Goal: Information Seeking & Learning: Learn about a topic

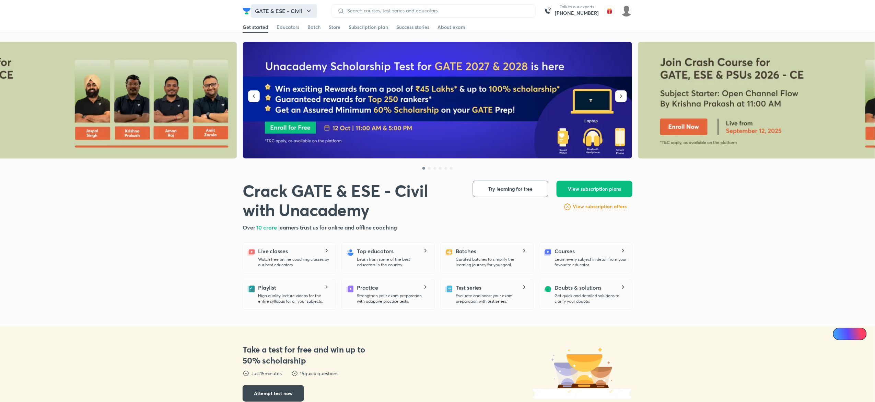
click at [280, 14] on button "GATE & ESE - Civil" at bounding box center [284, 11] width 66 height 14
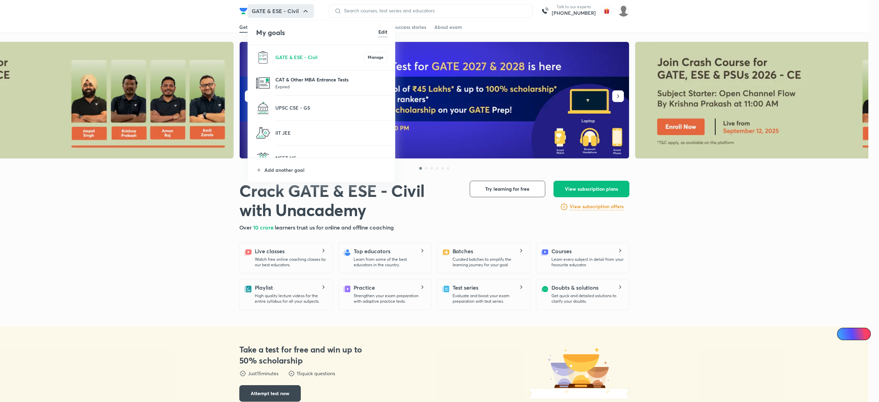
click at [317, 80] on p "CAT & Other MBA Entrance Tests" at bounding box center [331, 79] width 112 height 7
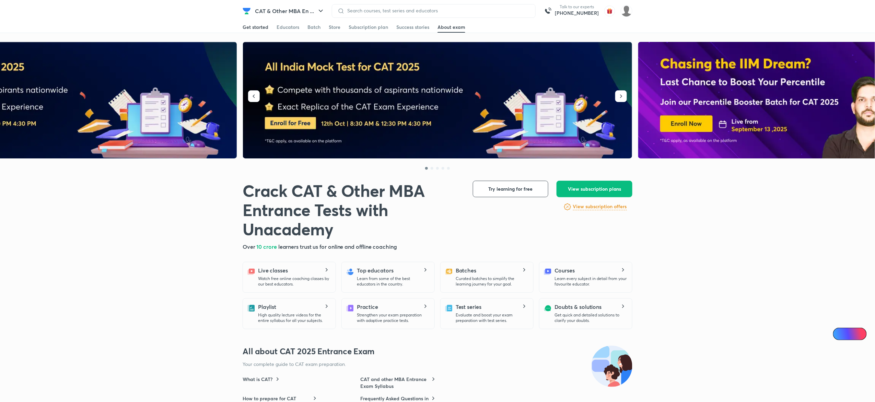
click at [255, 28] on div "Get started" at bounding box center [256, 27] width 26 height 7
click at [253, 101] on button "button" at bounding box center [254, 96] width 12 height 12
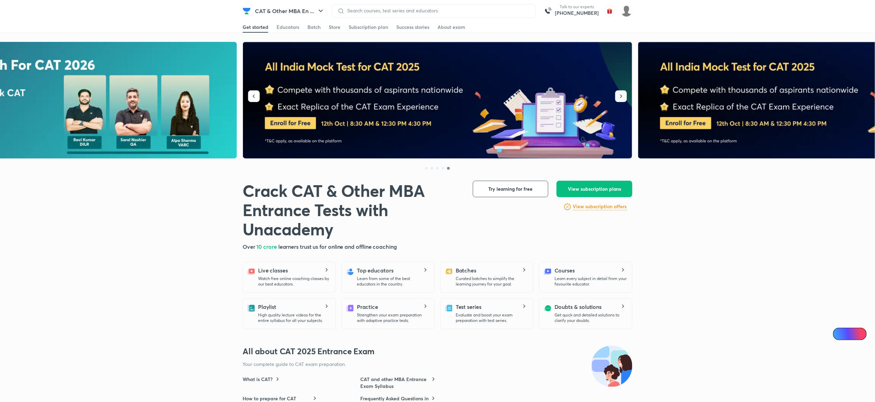
click at [623, 98] on icon "button" at bounding box center [621, 96] width 7 height 7
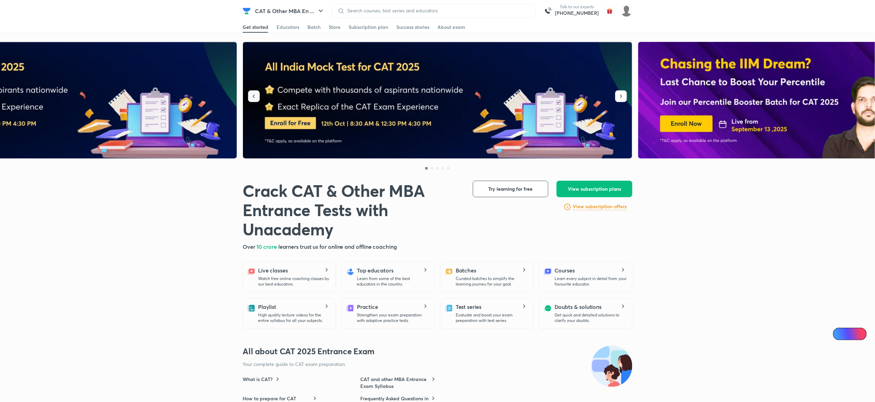
click at [257, 97] on icon "button" at bounding box center [254, 96] width 7 height 7
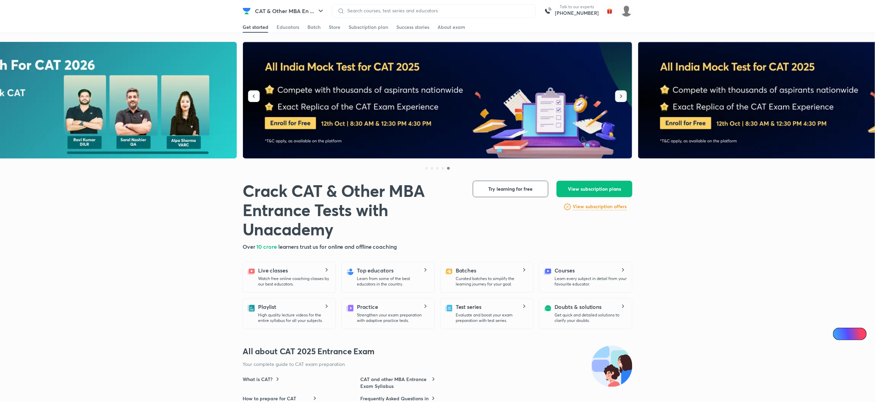
click at [625, 100] on button "button" at bounding box center [621, 96] width 12 height 12
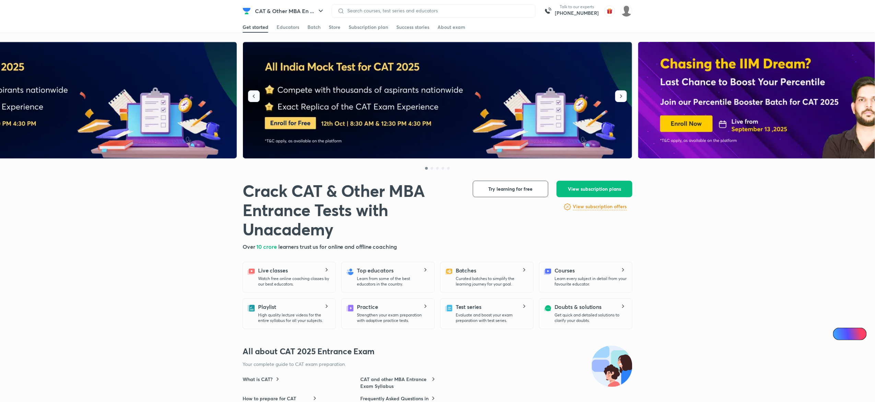
click at [257, 100] on button "button" at bounding box center [254, 96] width 12 height 12
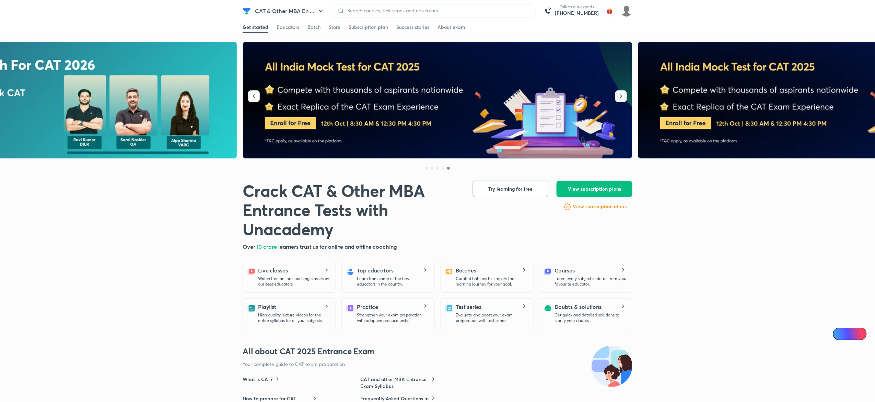
click at [618, 96] on icon "button" at bounding box center [621, 96] width 7 height 7
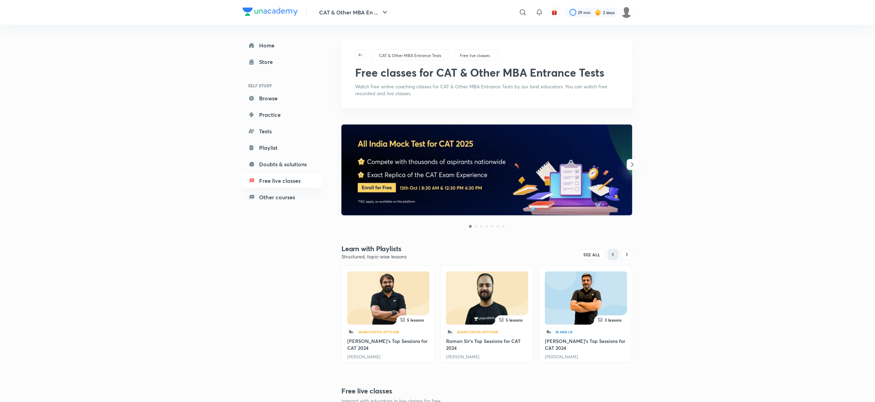
click at [631, 166] on icon "button" at bounding box center [632, 164] width 8 height 8
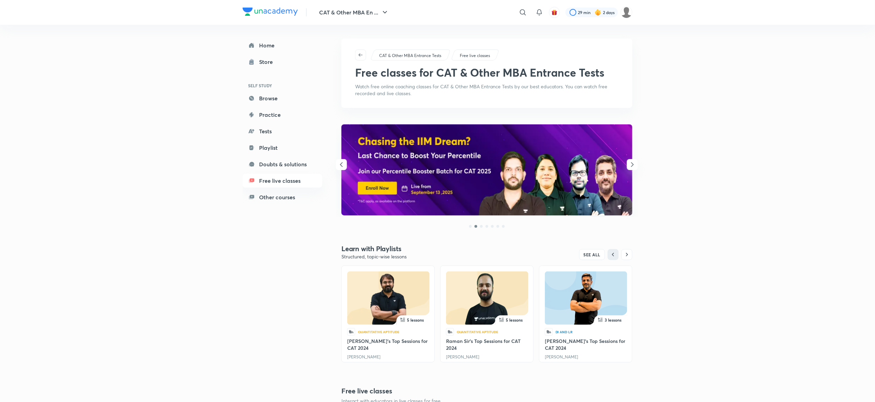
click at [631, 166] on icon "button" at bounding box center [632, 164] width 8 height 8
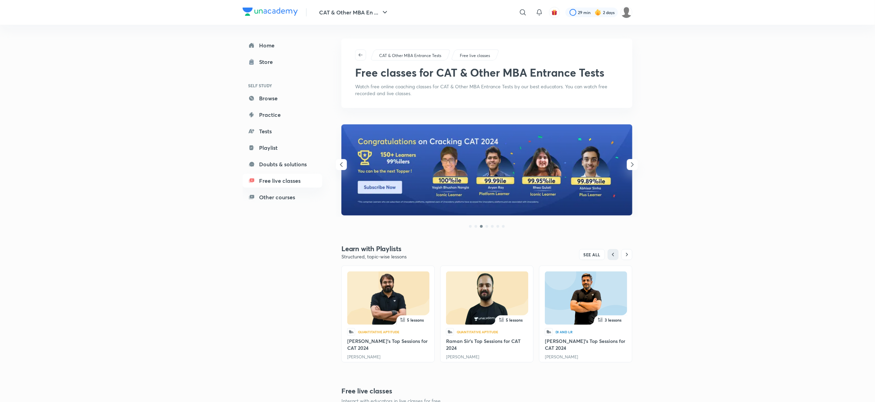
click at [631, 166] on icon "button" at bounding box center [632, 164] width 8 height 8
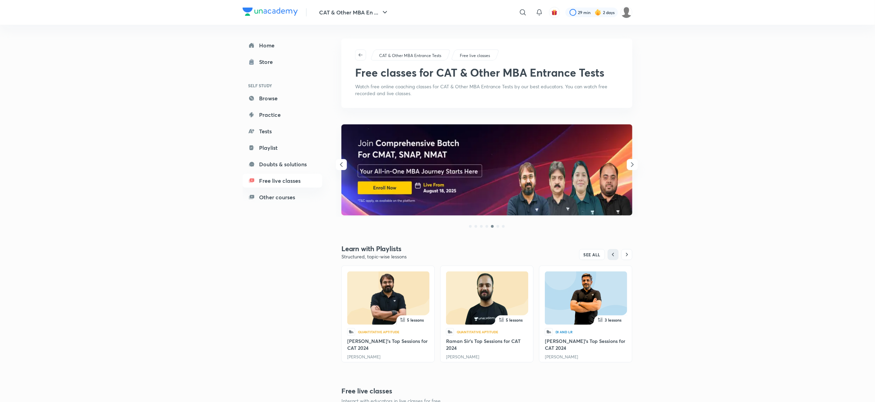
click at [631, 166] on icon "button" at bounding box center [632, 164] width 8 height 8
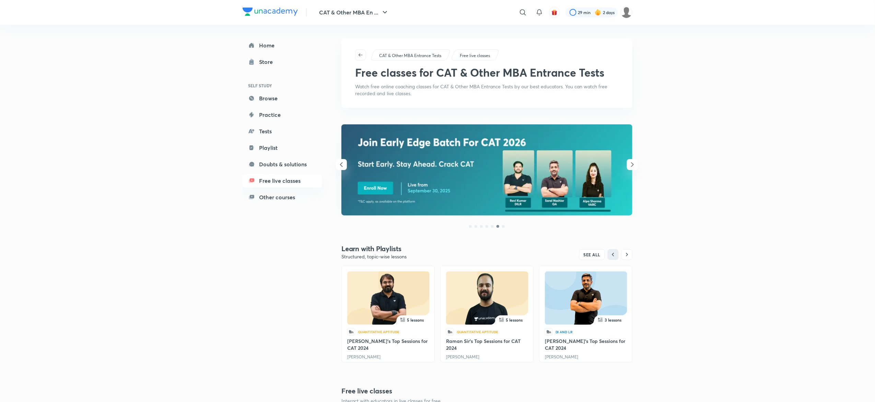
click at [631, 166] on icon "button" at bounding box center [632, 164] width 8 height 8
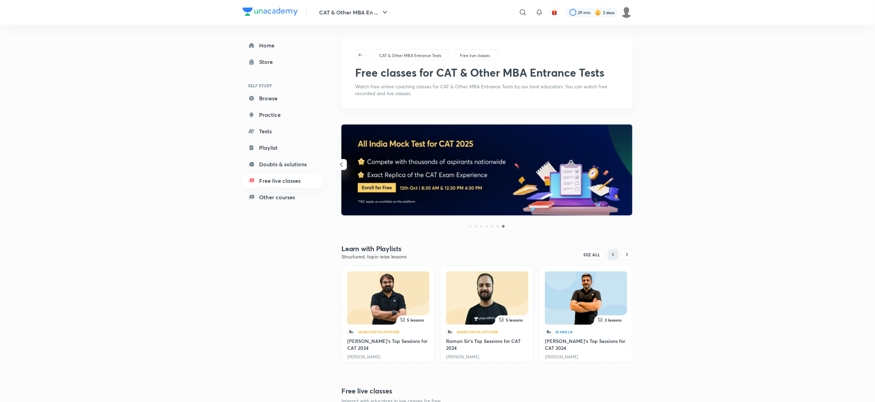
click at [343, 162] on icon "button" at bounding box center [341, 164] width 8 height 8
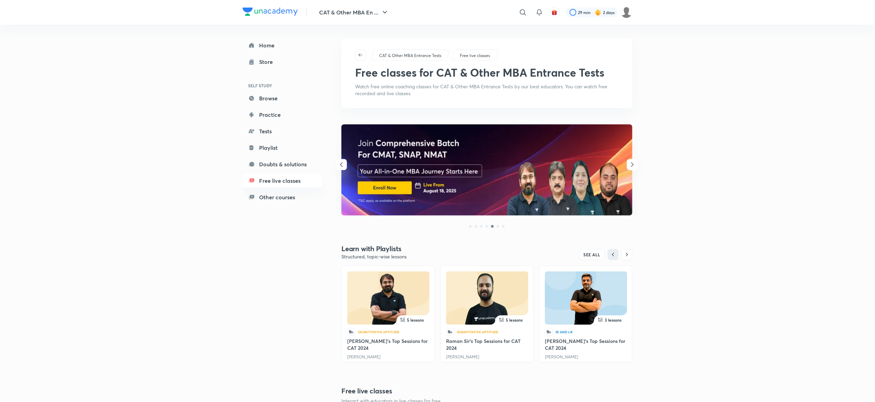
click at [343, 162] on icon "button" at bounding box center [341, 164] width 8 height 8
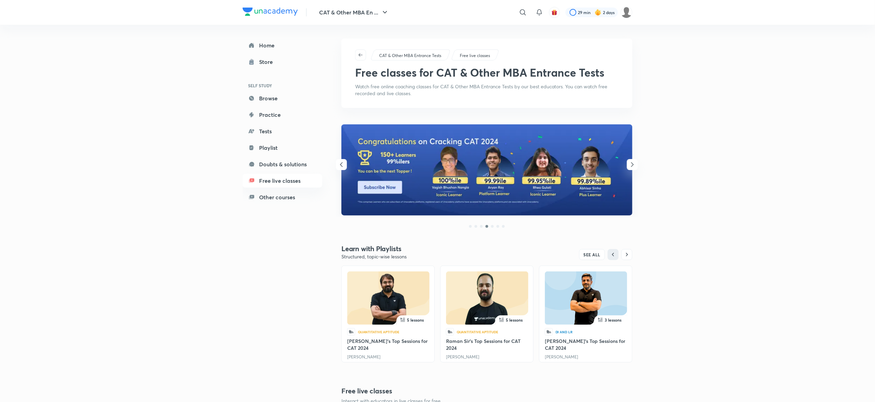
click at [343, 162] on icon "button" at bounding box center [341, 164] width 8 height 8
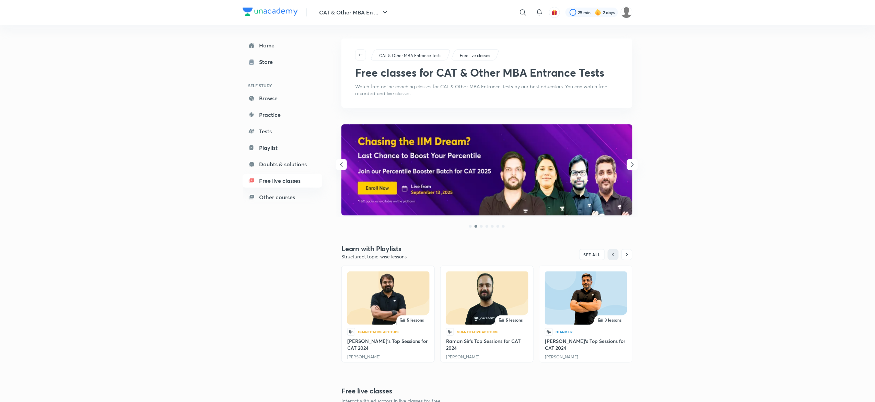
click at [343, 162] on icon "button" at bounding box center [341, 164] width 8 height 8
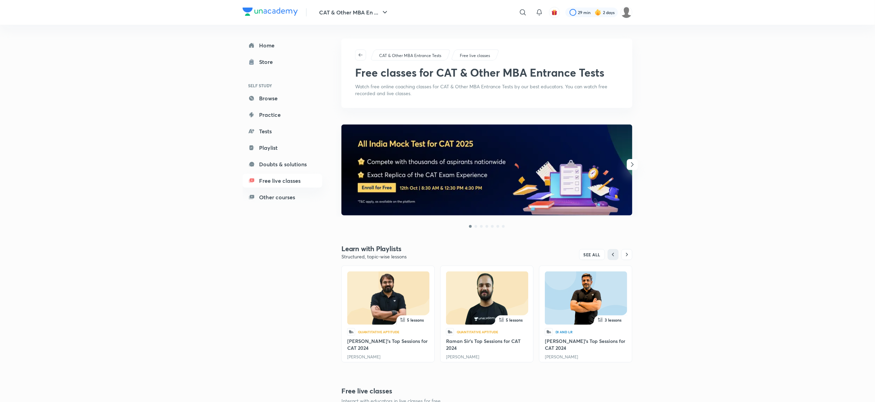
click at [343, 162] on div at bounding box center [487, 170] width 302 height 92
click at [343, 162] on img at bounding box center [486, 169] width 291 height 91
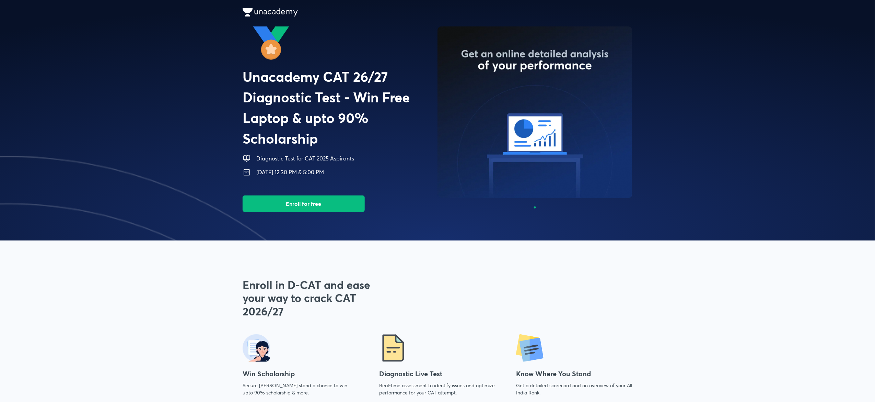
click at [155, 233] on img at bounding box center [8, 276] width 875 height 240
